Goal: Check status: Check status

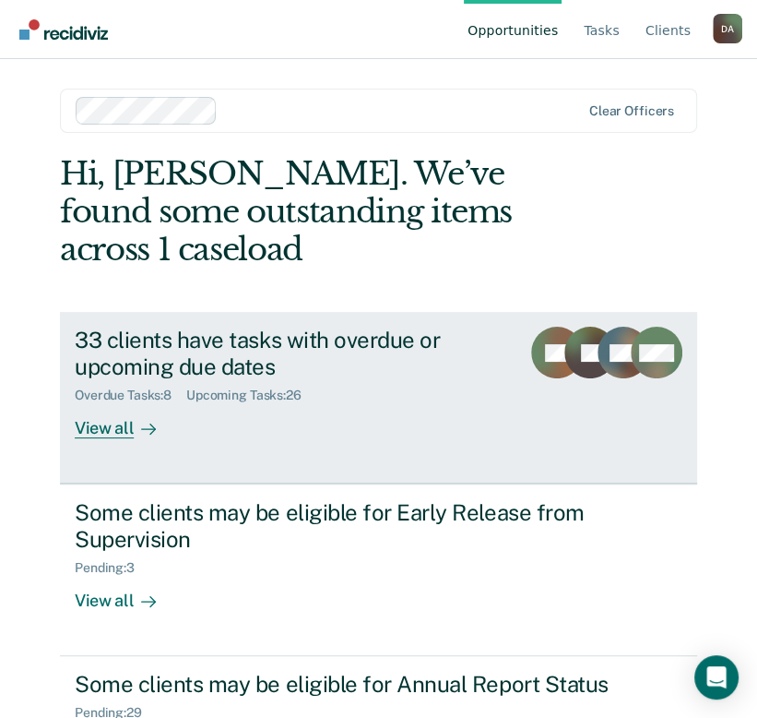
scroll to position [44, 0]
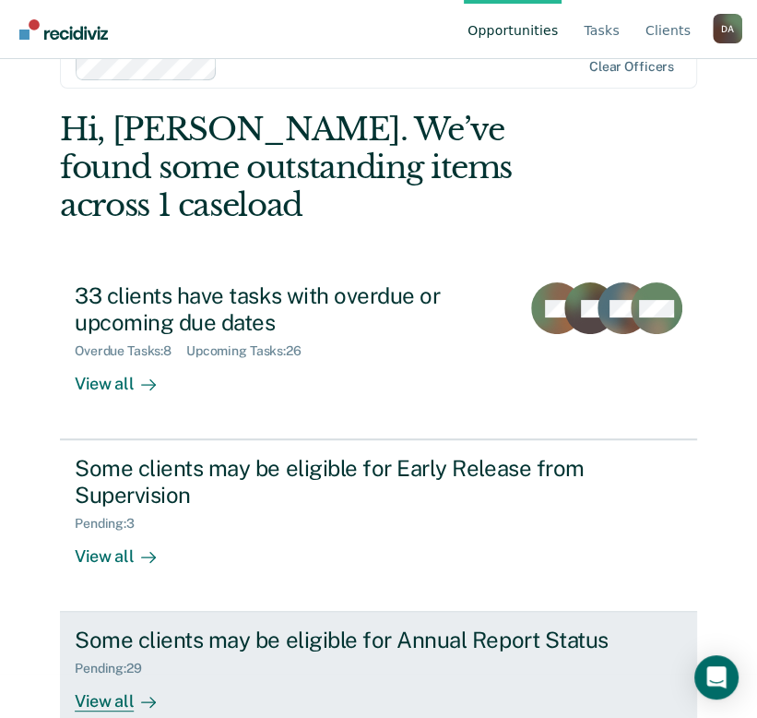
click at [188, 638] on div "Some clients may be eligible for Annual Report Status Pending : 29 View all" at bounding box center [379, 668] width 608 height 85
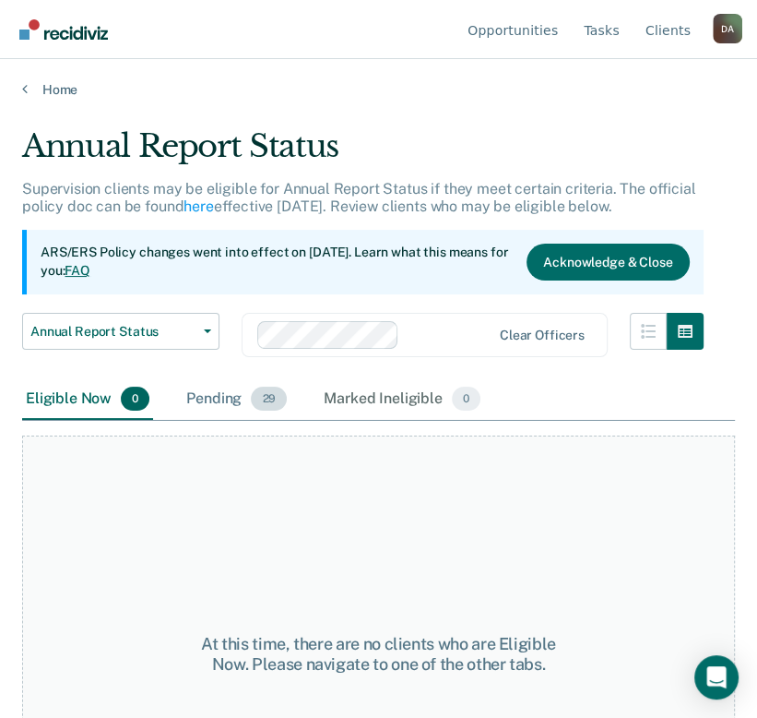
click at [245, 408] on div "Pending 29" at bounding box center [237, 399] width 108 height 41
